Goal: Transaction & Acquisition: Purchase product/service

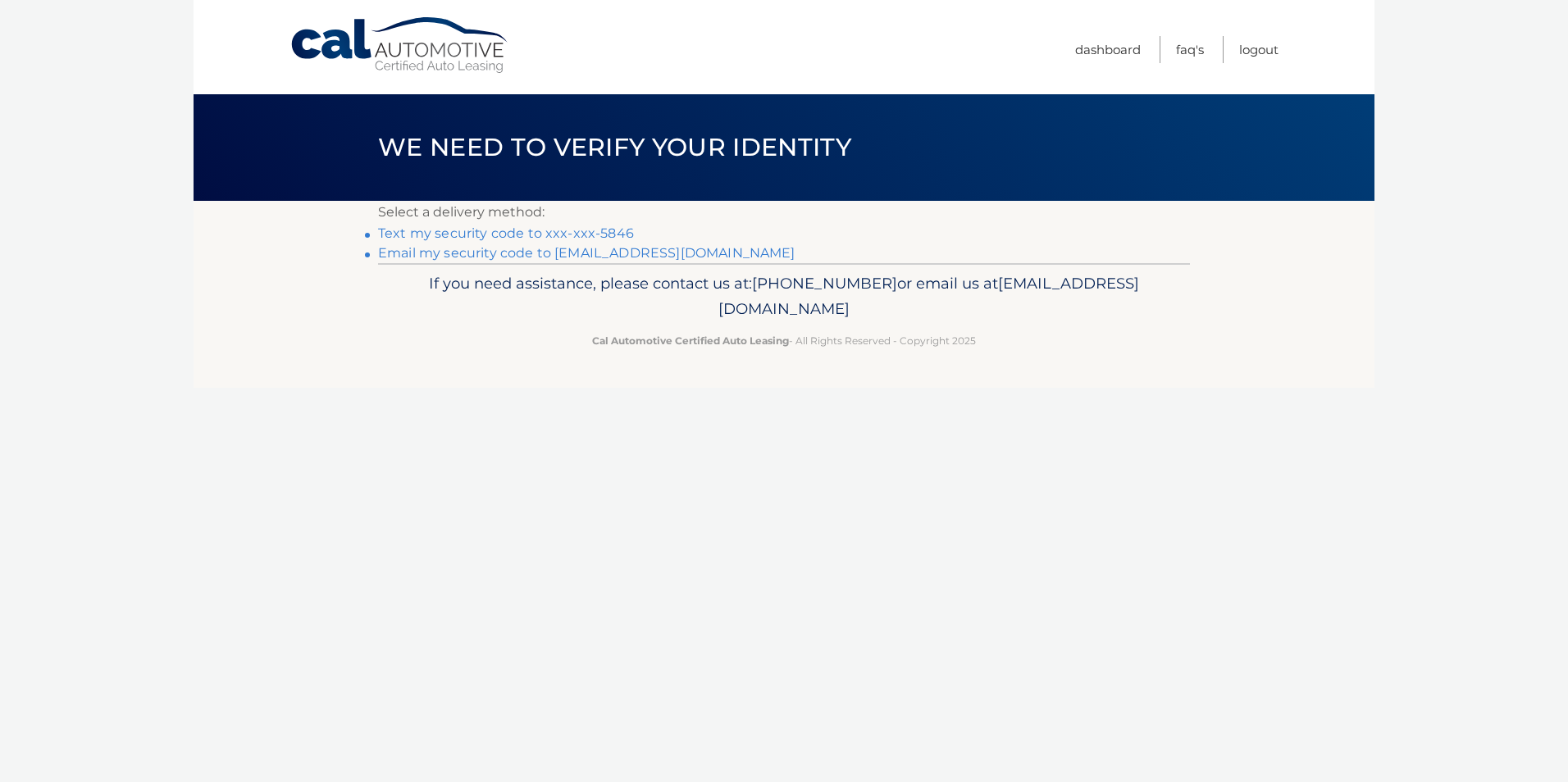
click at [511, 232] on link "Text my security code to xxx-xxx-5846" at bounding box center [506, 233] width 256 height 15
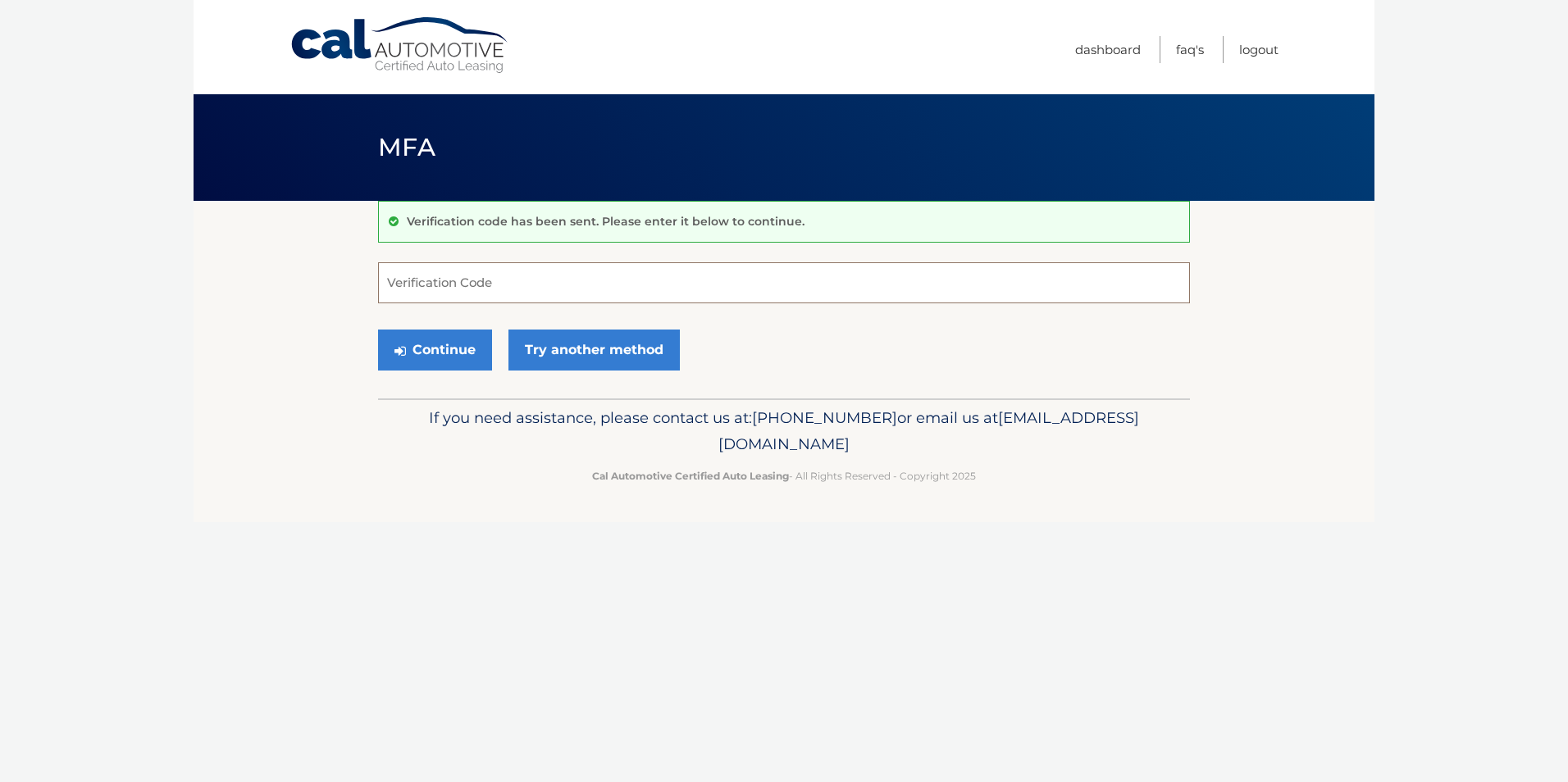
click at [456, 278] on input "Verification Code" at bounding box center [784, 282] width 812 height 41
type input "498450"
click at [449, 354] on button "Continue" at bounding box center [435, 350] width 114 height 41
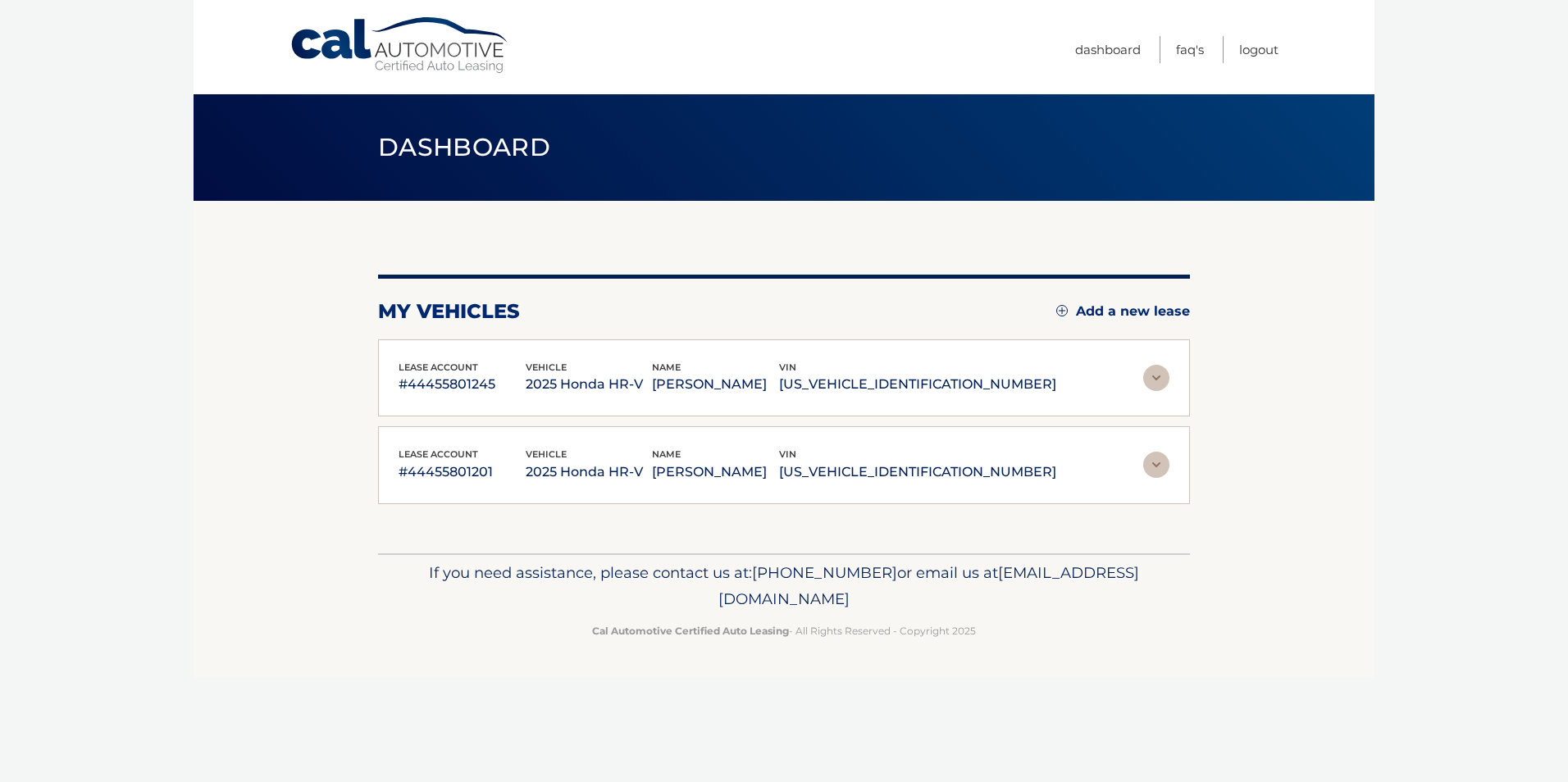
click at [616, 382] on p "2025 Honda HR-V" at bounding box center [589, 384] width 127 height 23
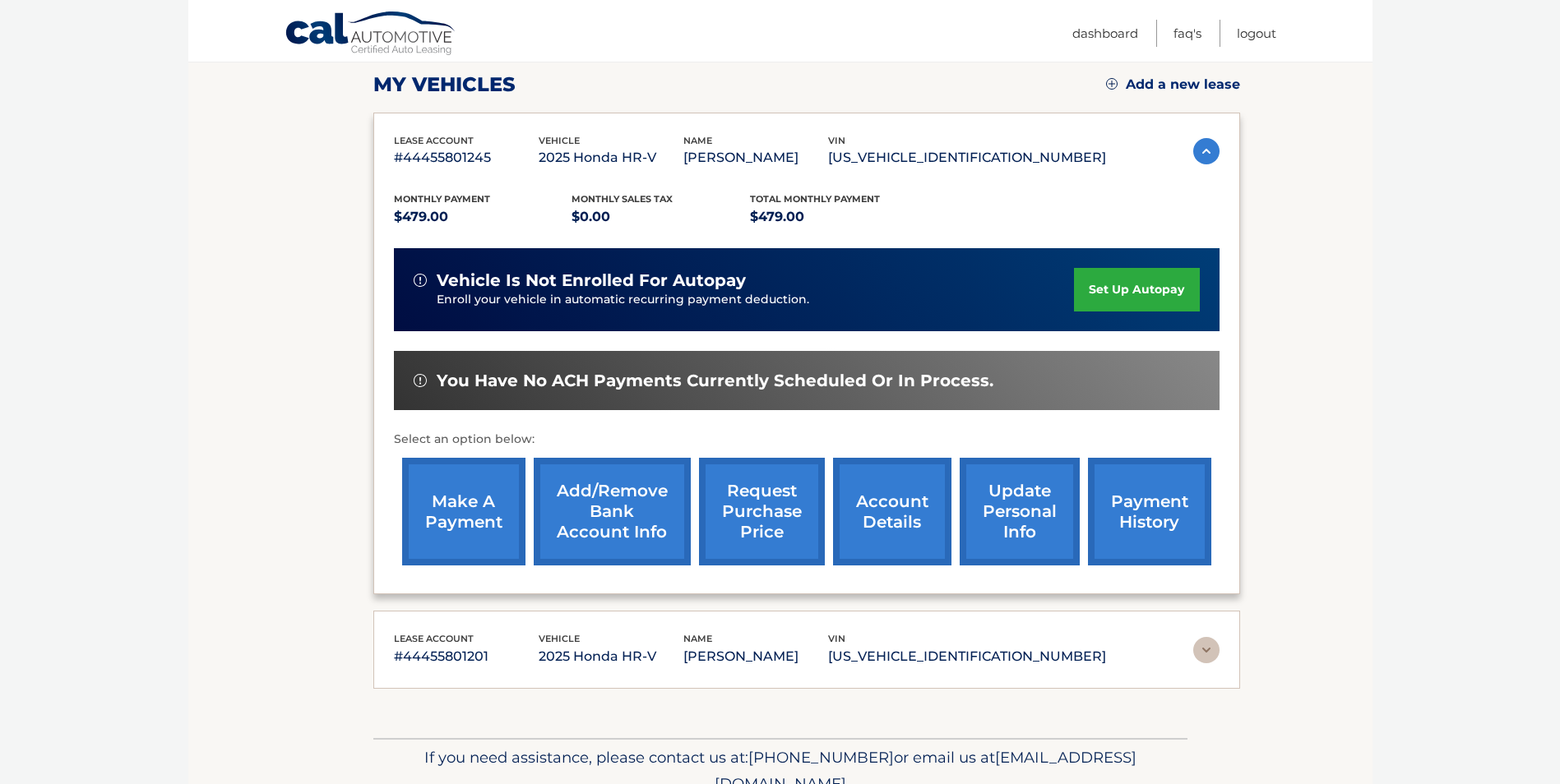
scroll to position [247, 0]
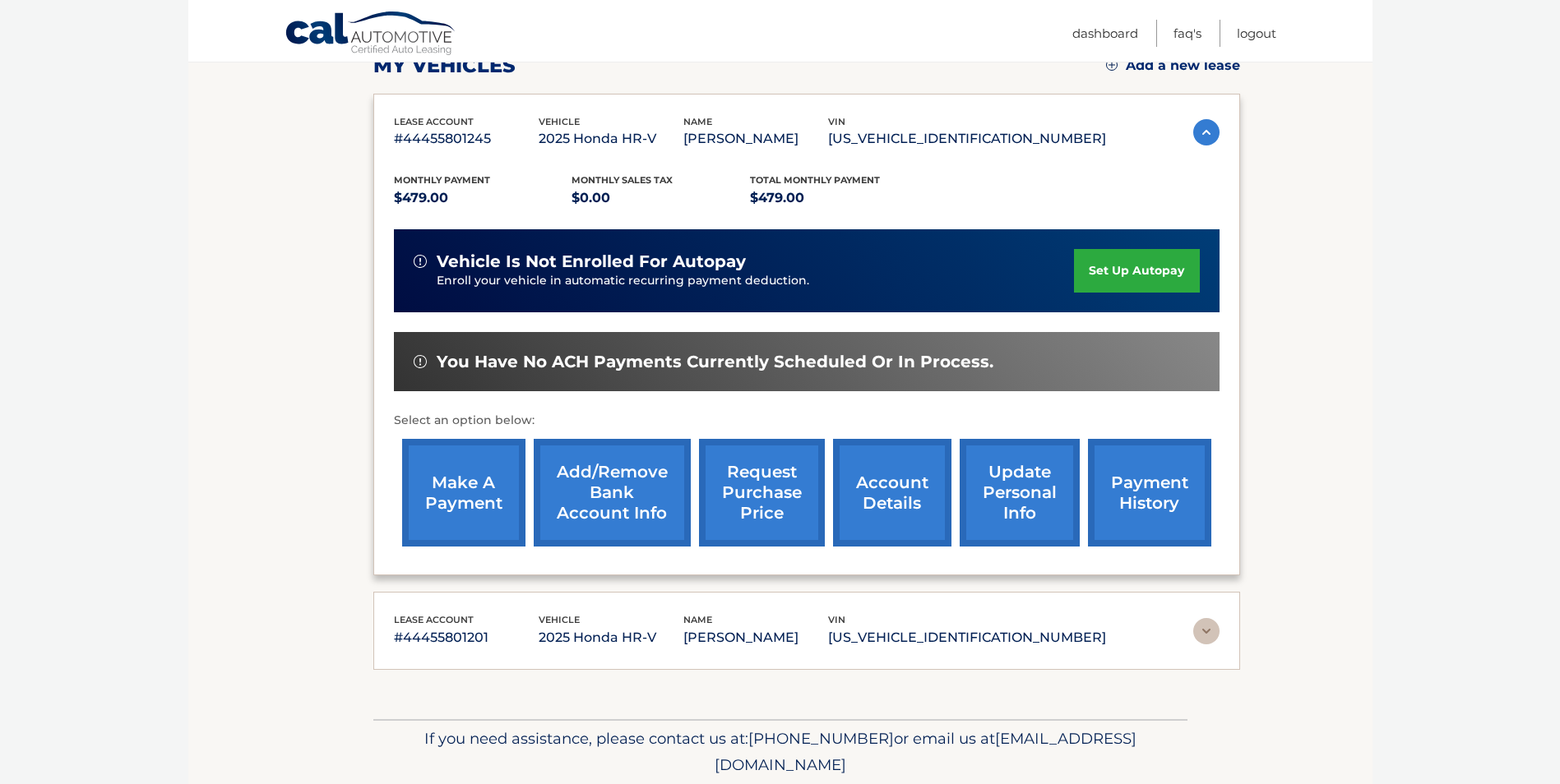
click at [465, 489] on link "make a payment" at bounding box center [464, 493] width 123 height 108
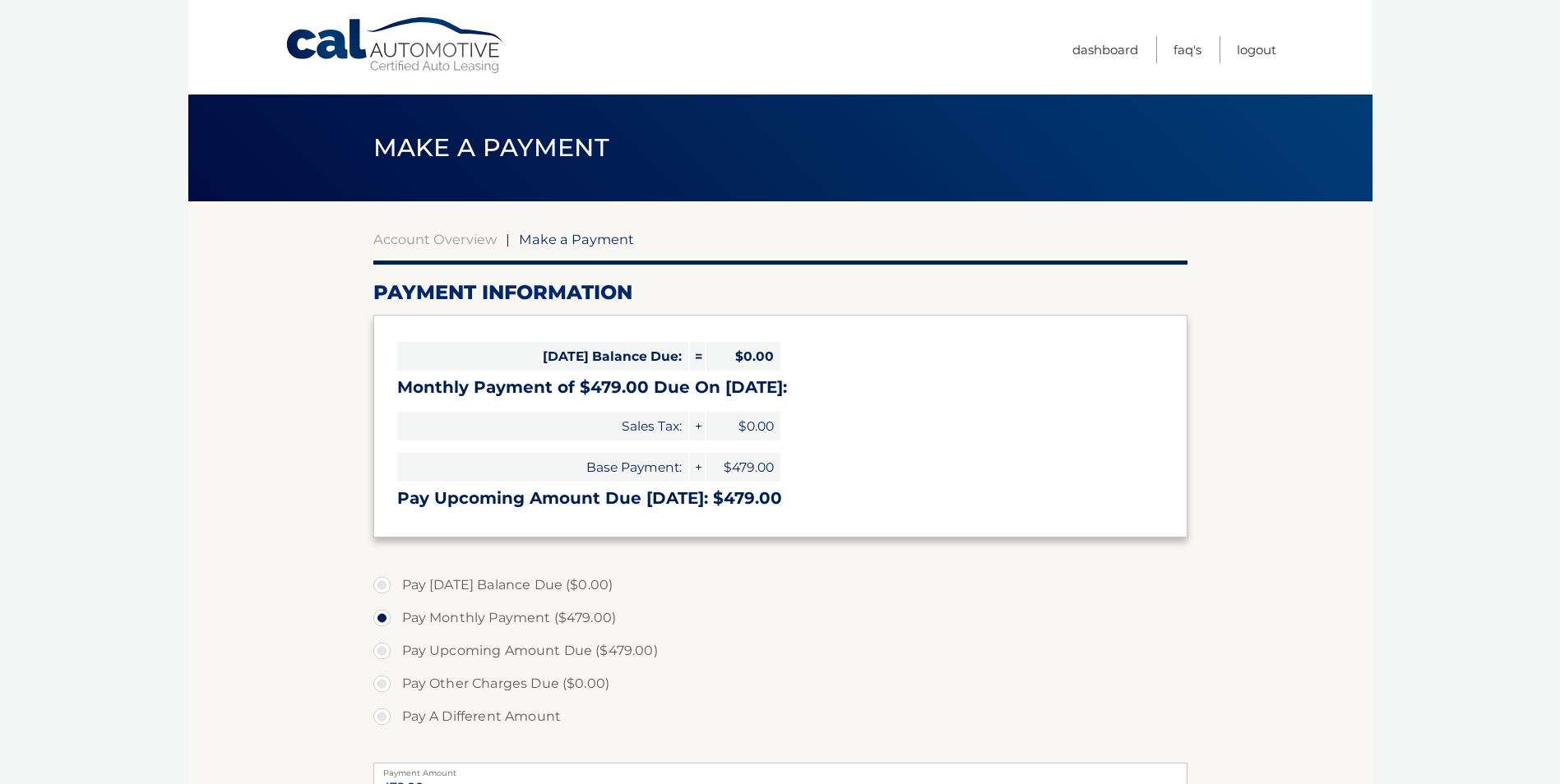
select select "MjA5ZDk1MDEtNWM2Ni00ZGI4LThhNWYtN2FiOTRjZGEwY2Vj"
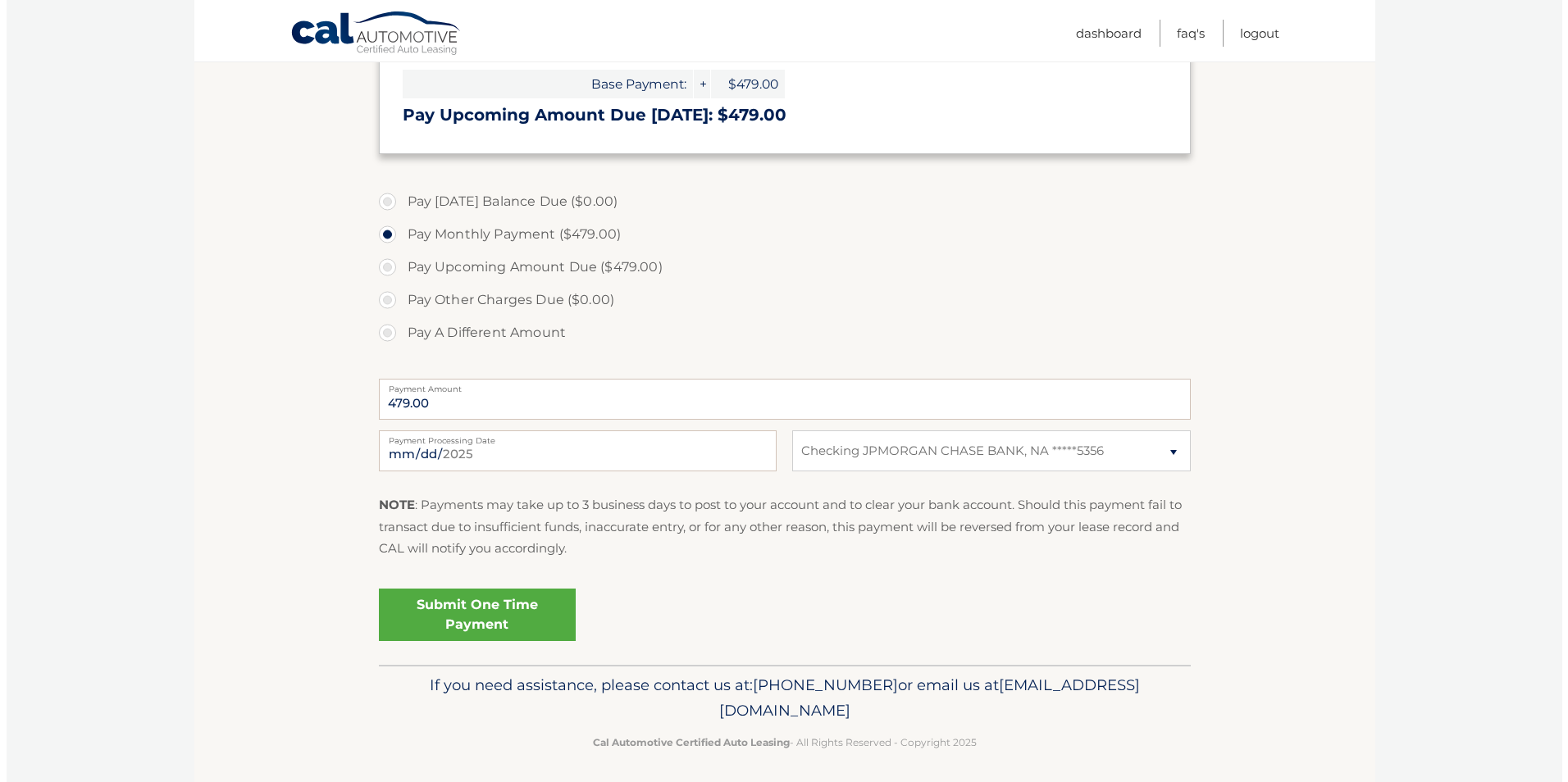
scroll to position [390, 0]
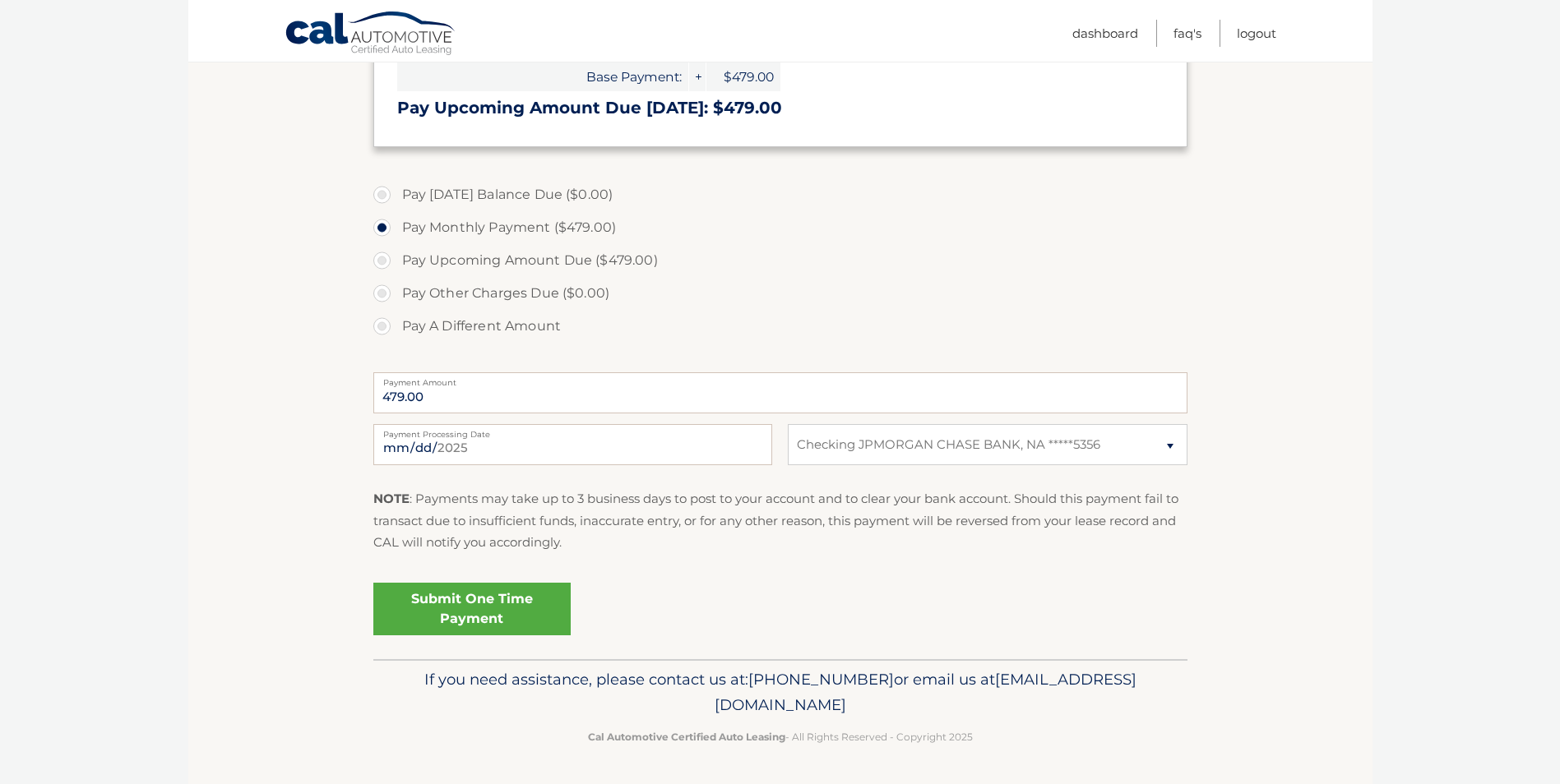
click at [498, 601] on link "Submit One Time Payment" at bounding box center [472, 609] width 197 height 52
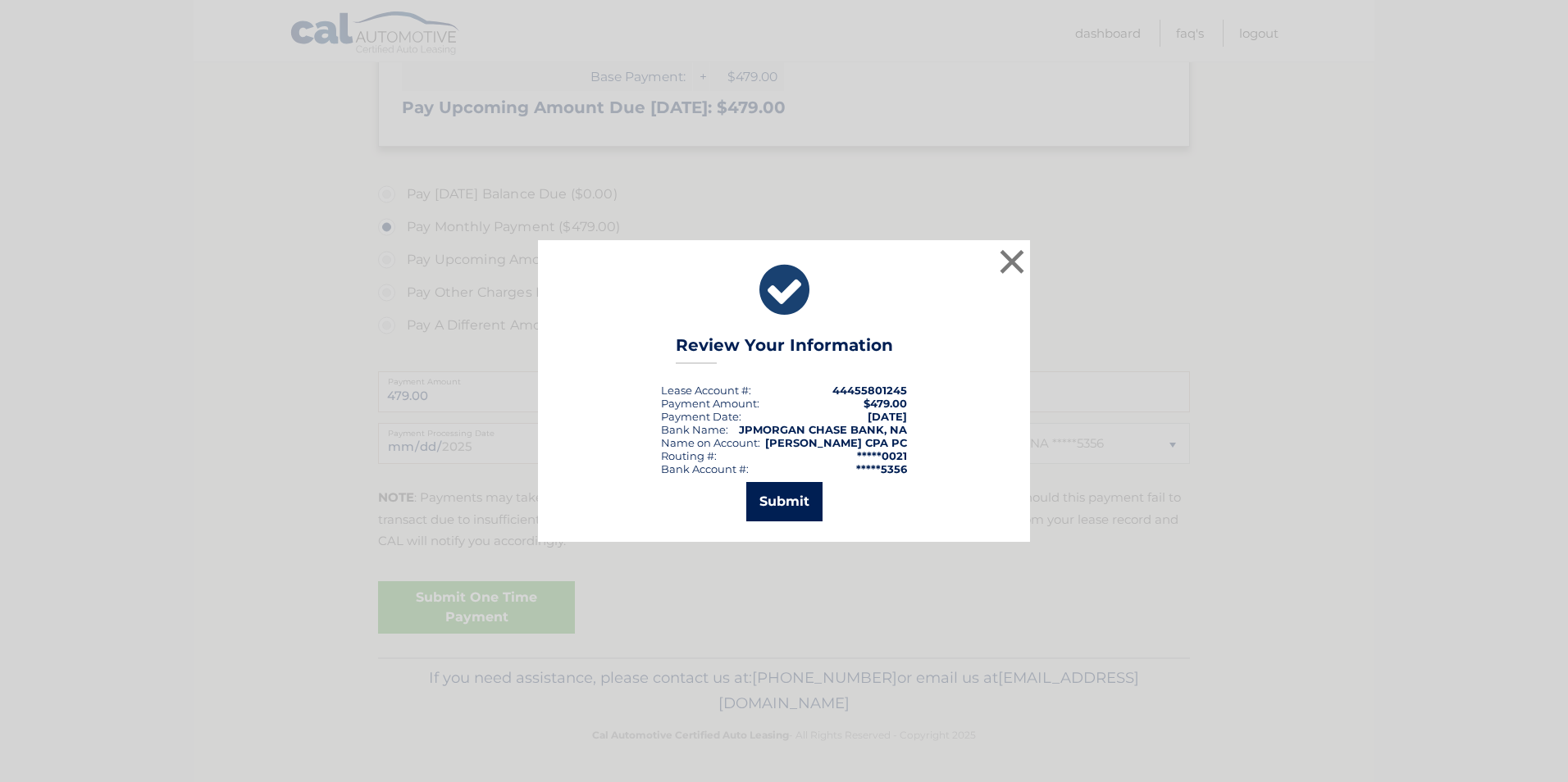
click at [784, 512] on button "Submit" at bounding box center [784, 502] width 77 height 40
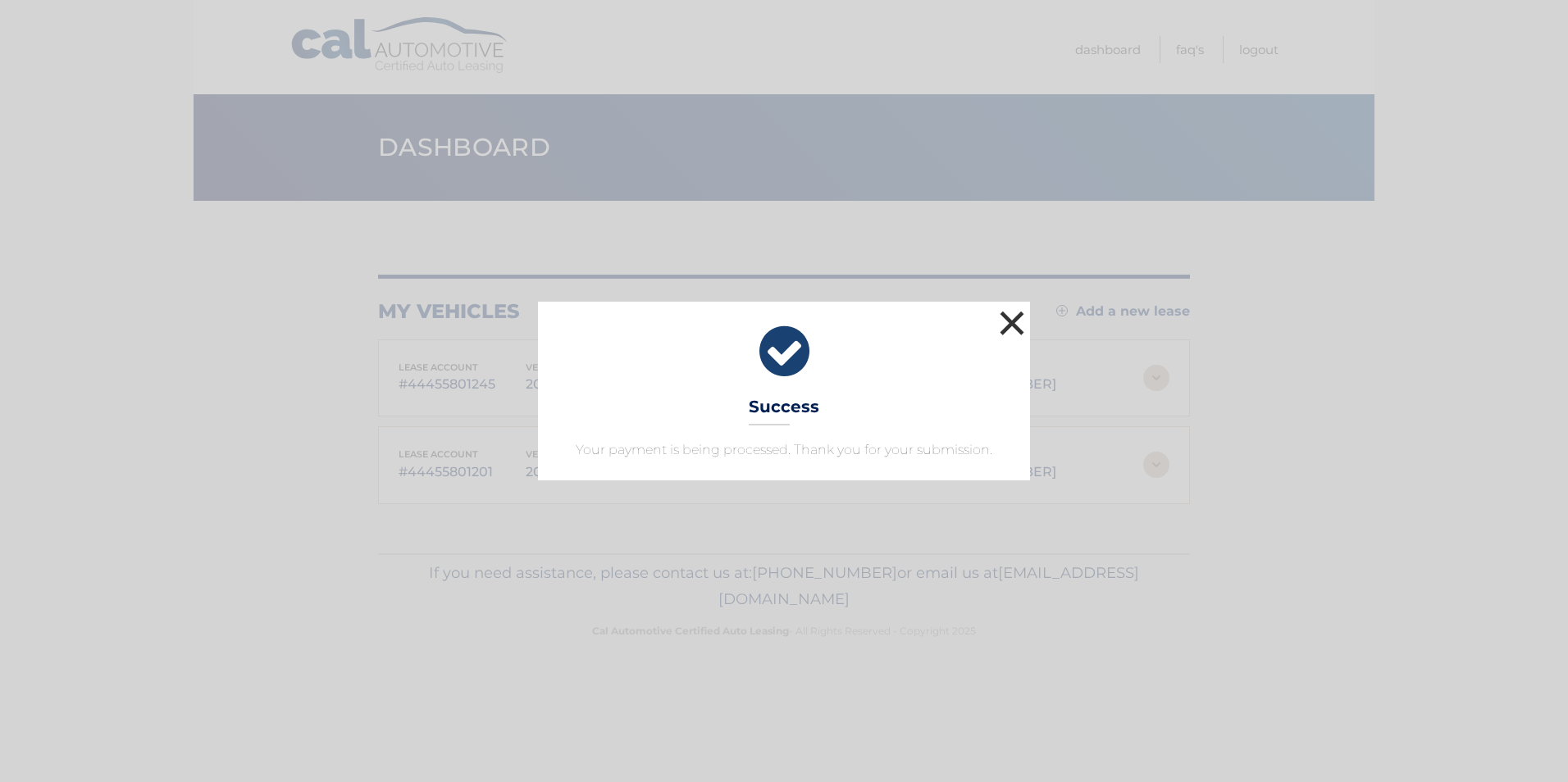
click at [1015, 322] on button "×" at bounding box center [1012, 323] width 32 height 32
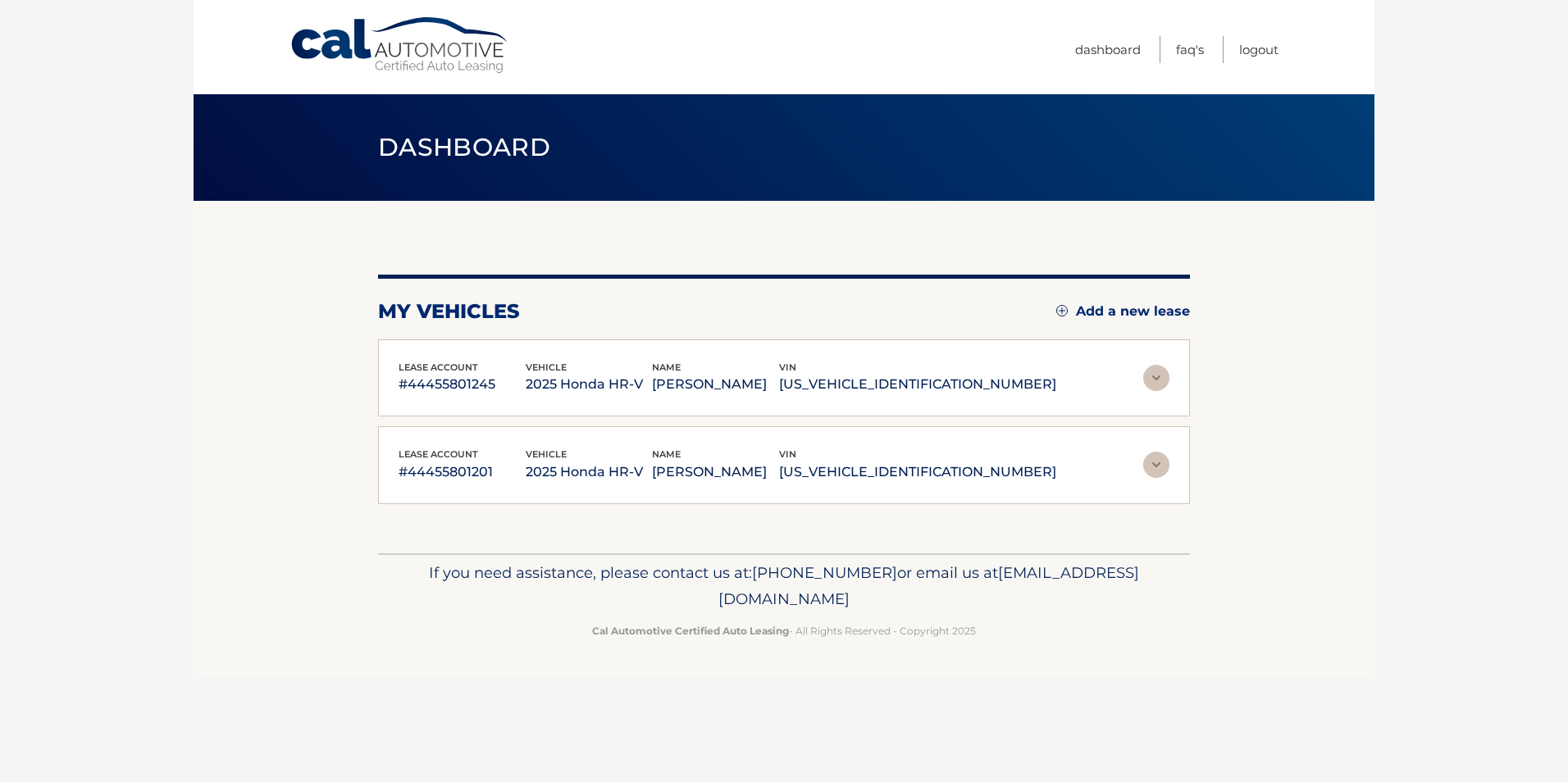
click at [467, 473] on p "#44455801201" at bounding box center [462, 472] width 127 height 23
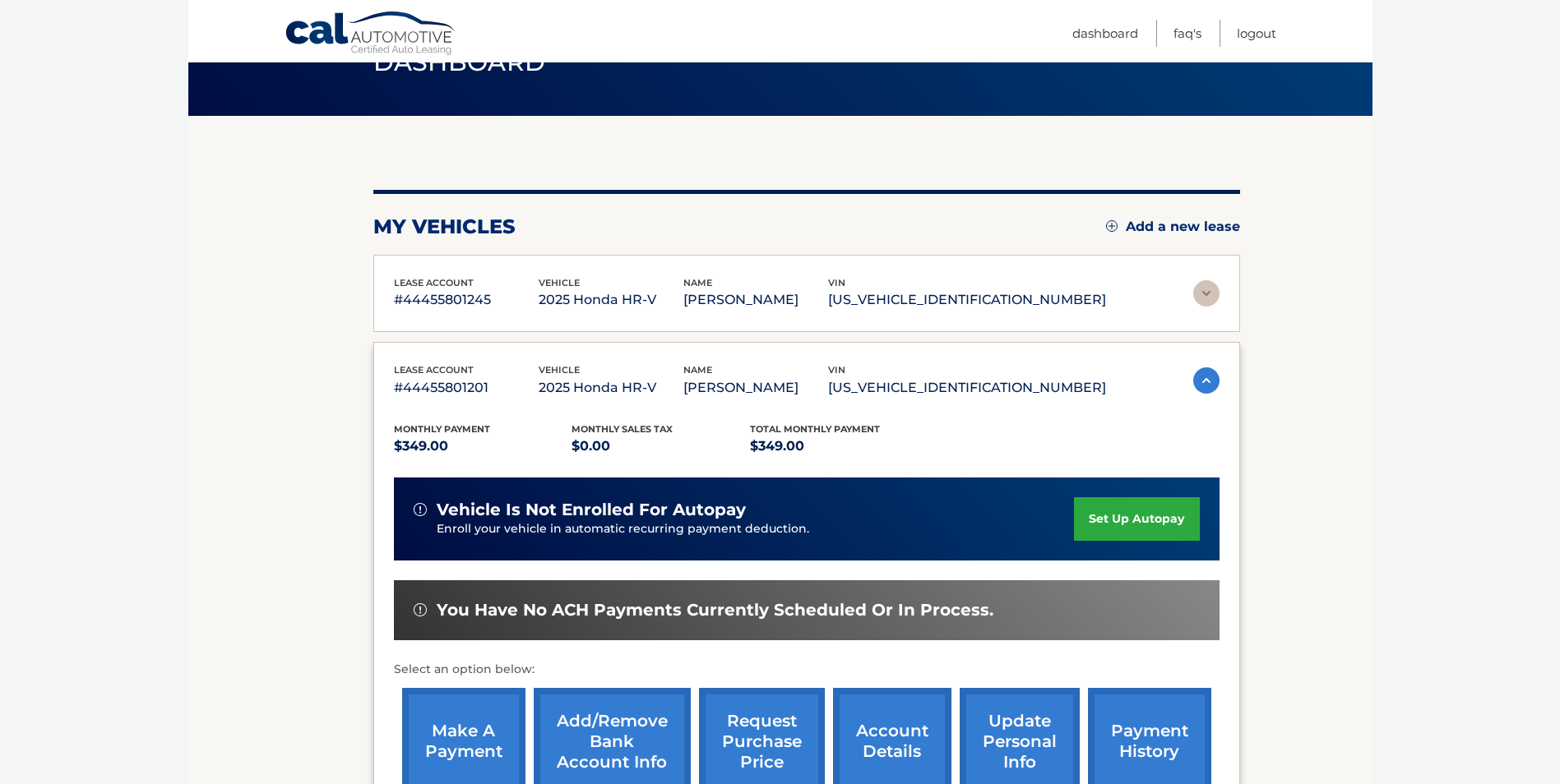
scroll to position [300, 0]
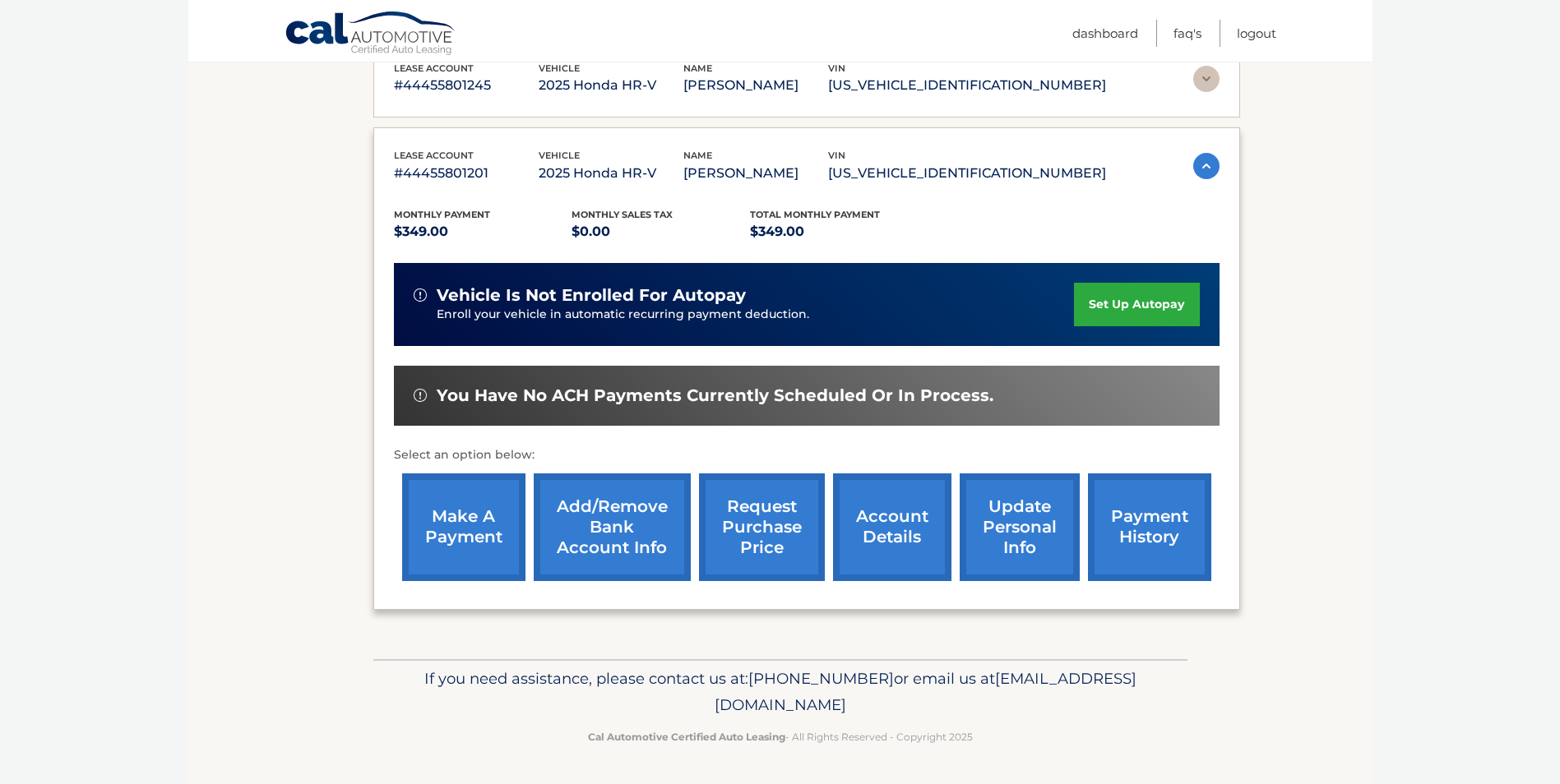
click at [462, 540] on link "make a payment" at bounding box center [464, 527] width 123 height 108
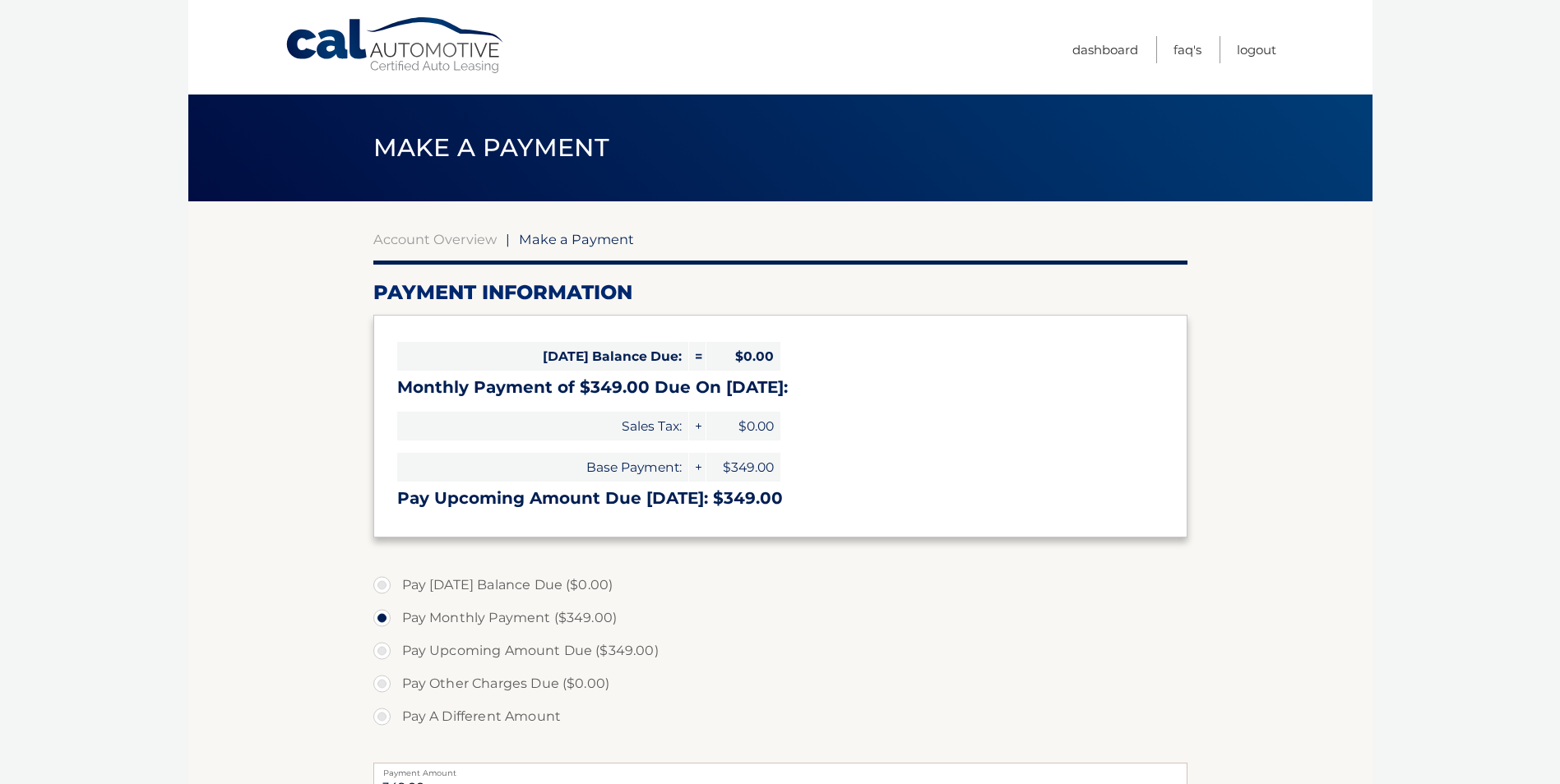
select select "Yjc4ZjZkZWUtZWYxOS00MTAyLWI0Y2YtYTE3OTdkOWRiOGE3"
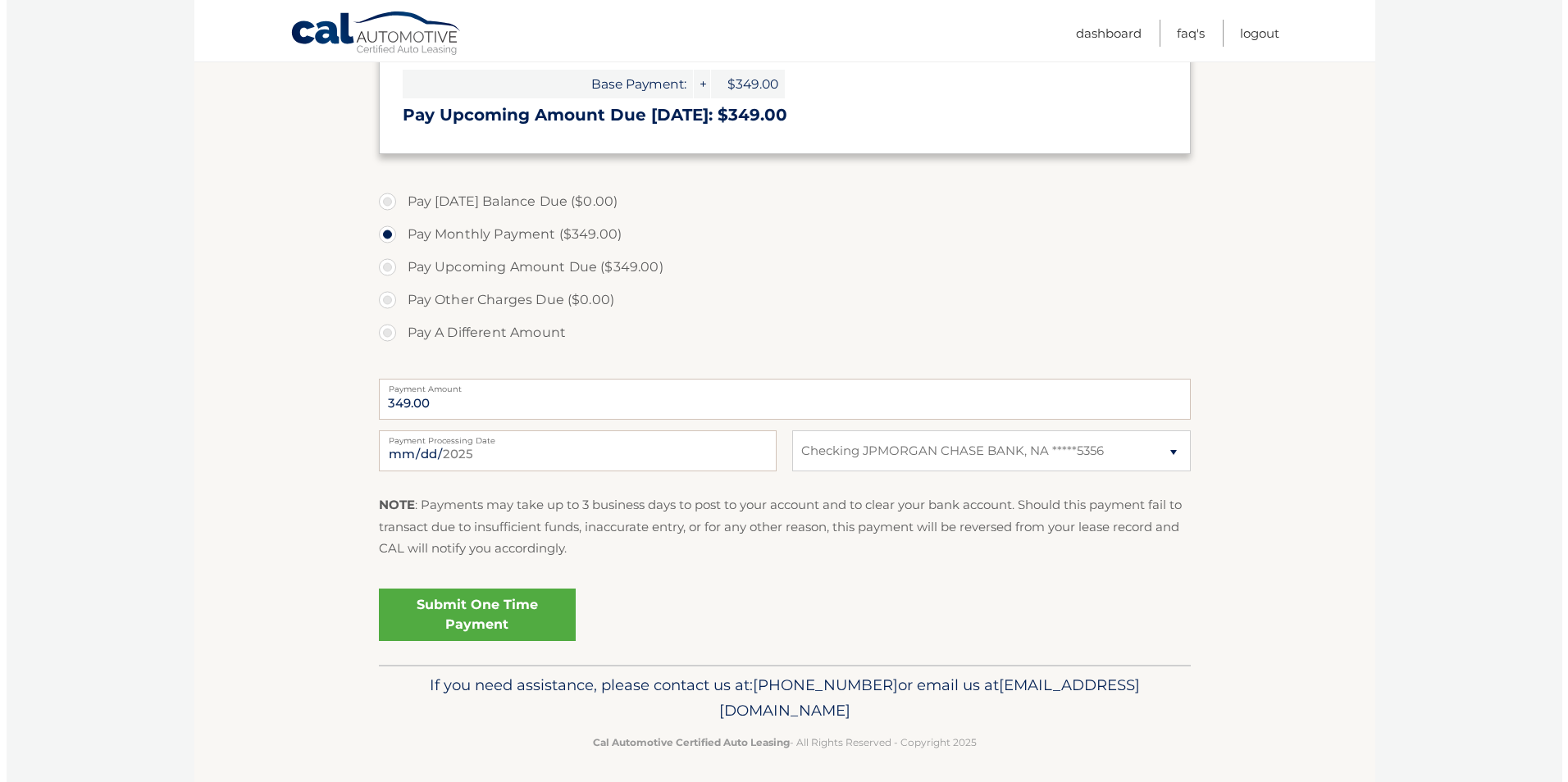
scroll to position [390, 0]
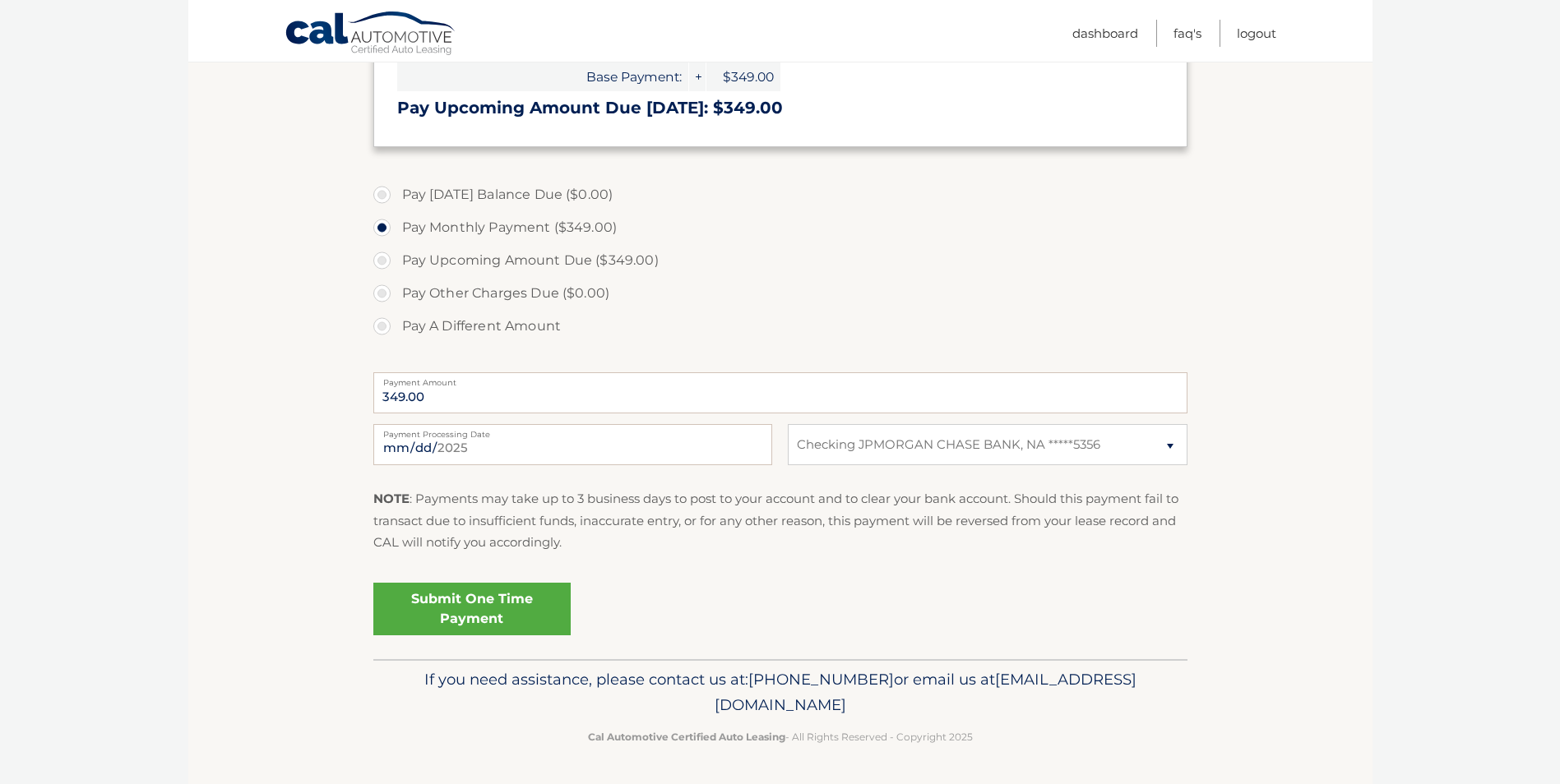
click at [501, 611] on link "Submit One Time Payment" at bounding box center [472, 609] width 197 height 52
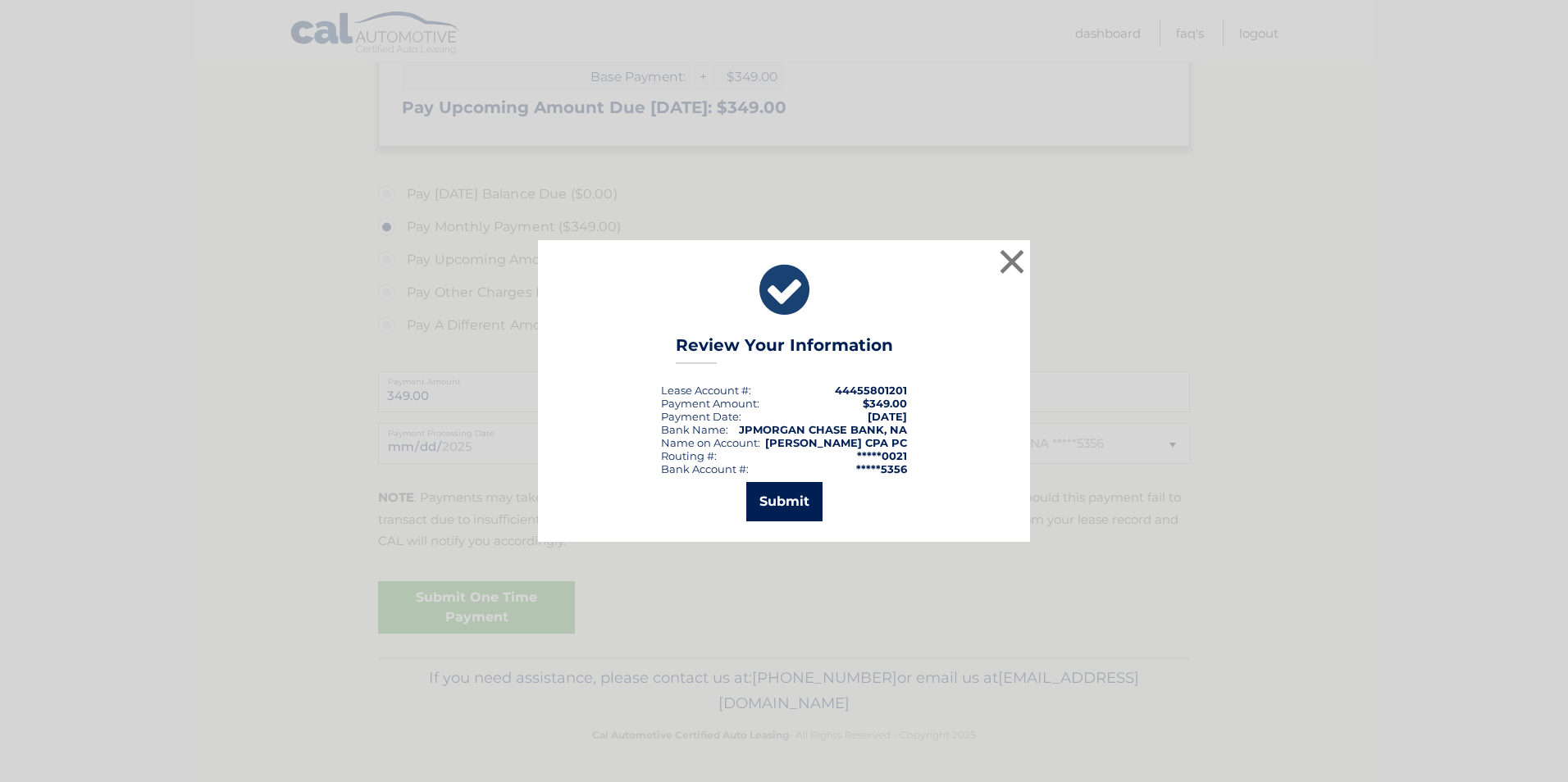
click at [775, 501] on button "Submit" at bounding box center [784, 502] width 77 height 40
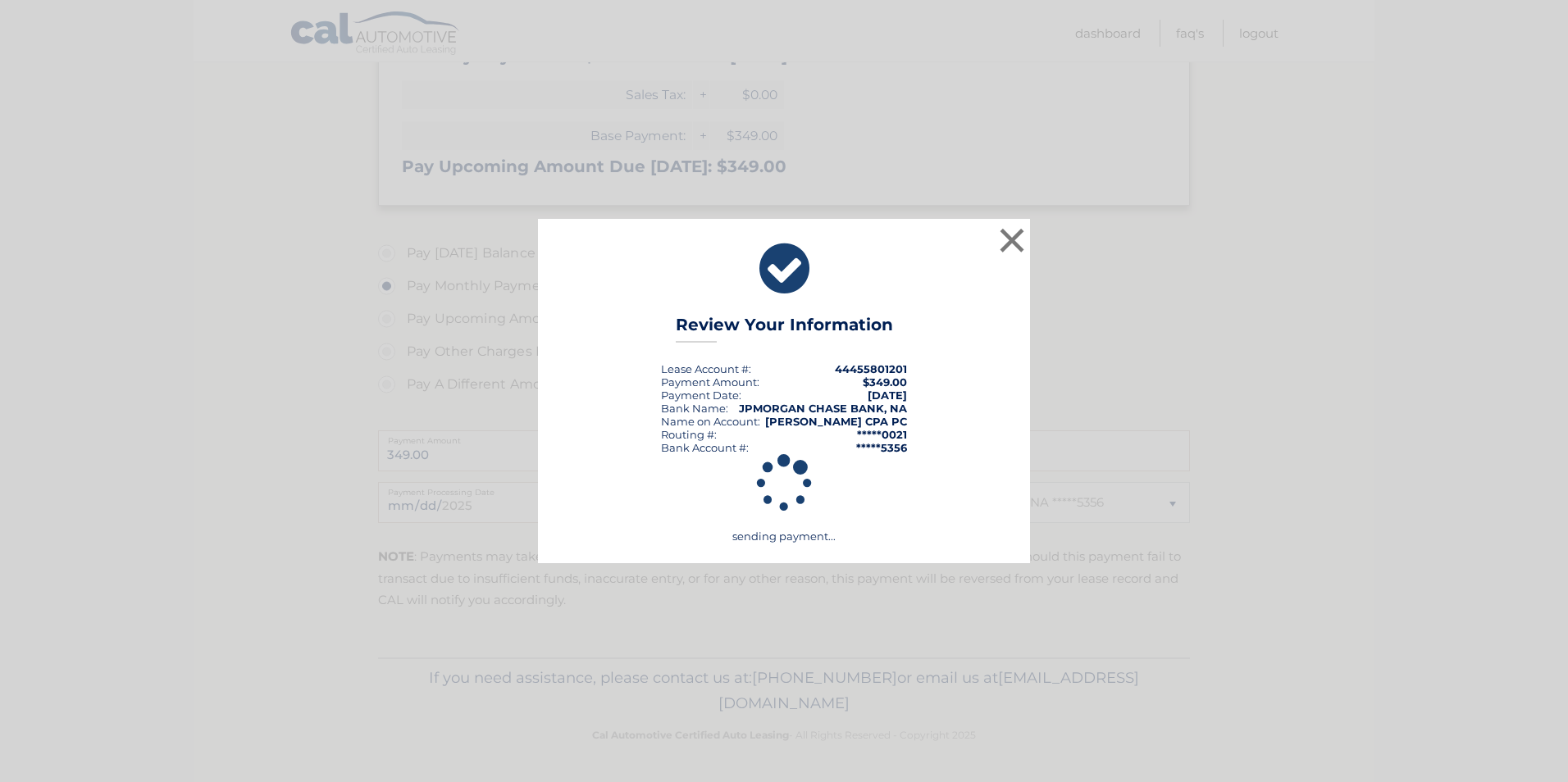
scroll to position [330, 0]
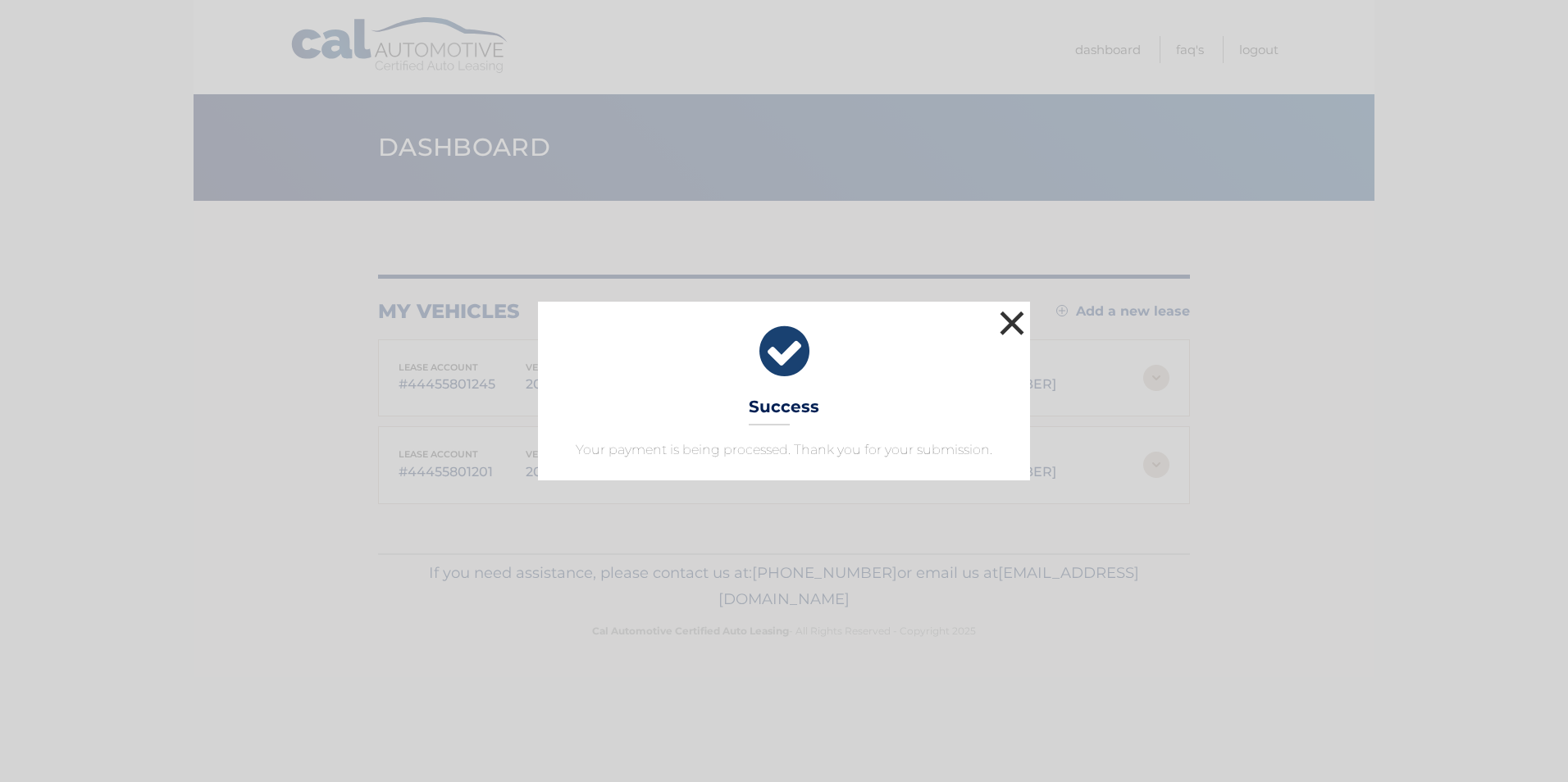
click at [1018, 317] on button "×" at bounding box center [1012, 323] width 32 height 32
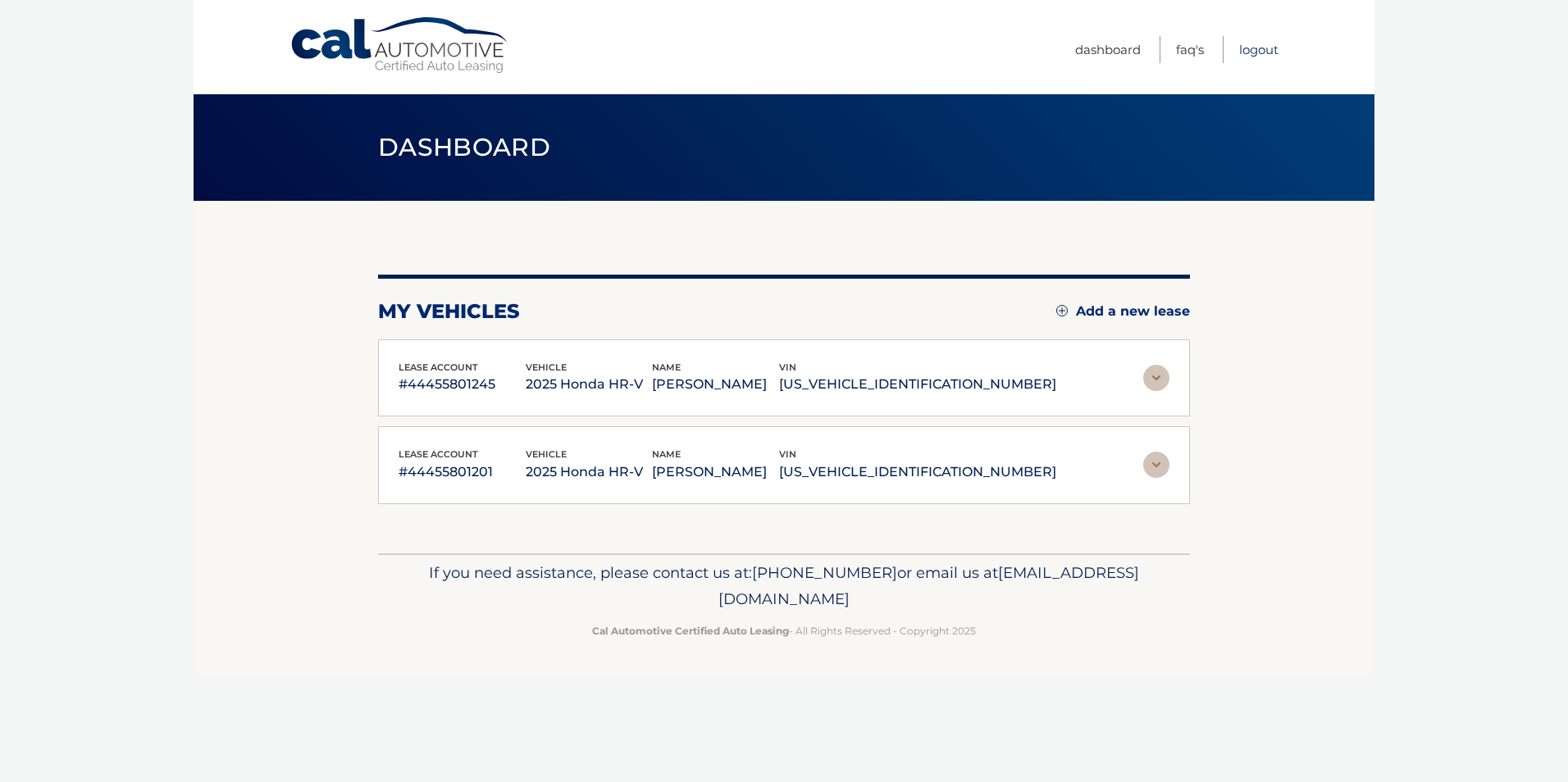
click at [1264, 50] on link "Logout" at bounding box center [1259, 50] width 40 height 27
